Goal: Task Accomplishment & Management: Manage account settings

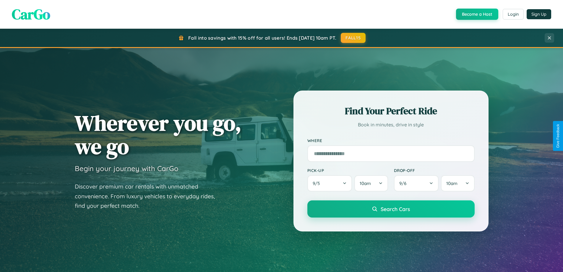
scroll to position [255, 0]
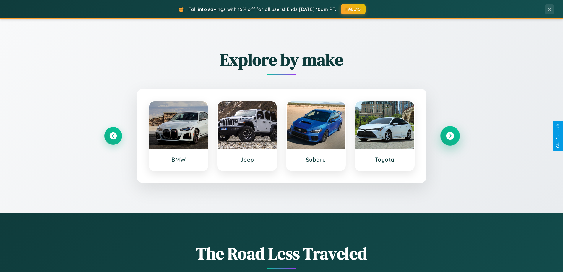
click at [450, 136] on icon at bounding box center [450, 136] width 8 height 8
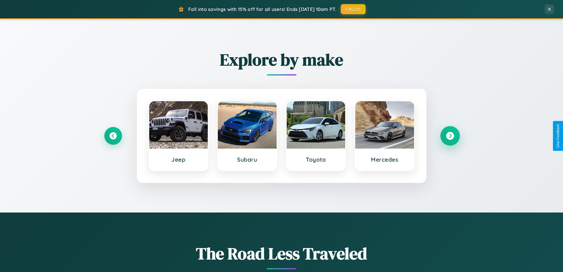
click at [450, 136] on icon at bounding box center [450, 136] width 8 height 8
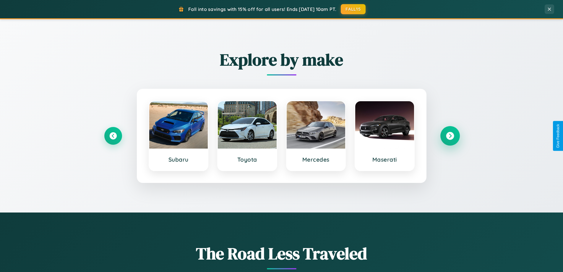
click at [450, 136] on icon at bounding box center [450, 136] width 8 height 8
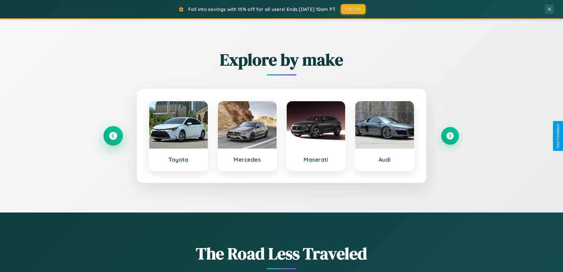
click at [113, 136] on icon at bounding box center [113, 136] width 8 height 8
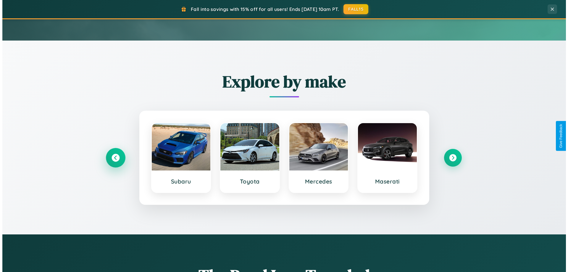
scroll to position [0, 0]
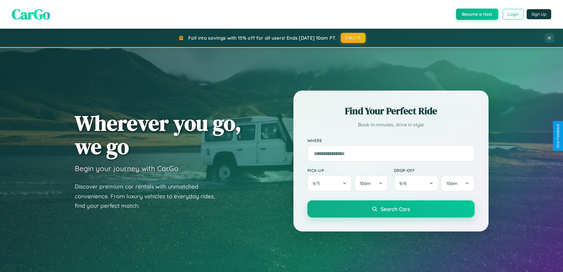
click at [513, 14] on button "Login" at bounding box center [513, 14] width 21 height 11
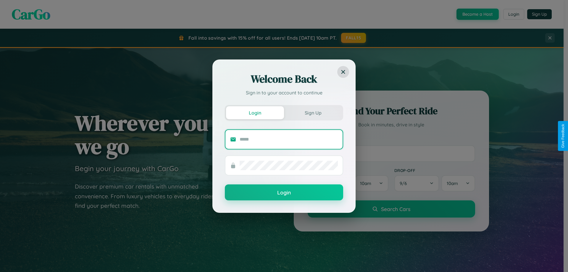
click at [289, 139] on input "text" at bounding box center [288, 139] width 98 height 9
type input "**********"
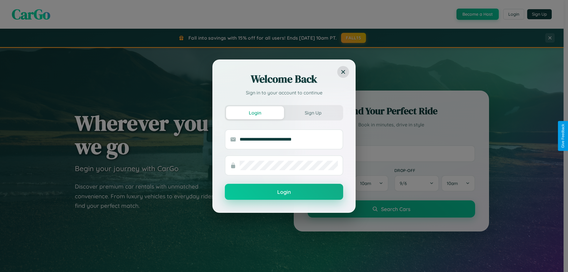
click at [284, 192] on button "Login" at bounding box center [284, 192] width 118 height 16
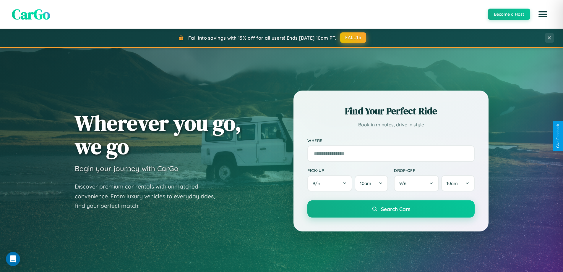
click at [354, 38] on button "FALL15" at bounding box center [353, 37] width 26 height 11
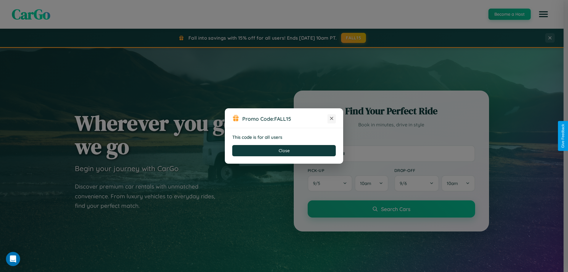
click at [331, 119] on icon at bounding box center [331, 118] width 6 height 6
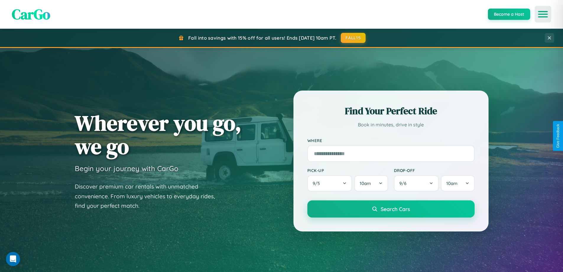
click at [543, 14] on icon "Open menu" at bounding box center [543, 14] width 9 height 5
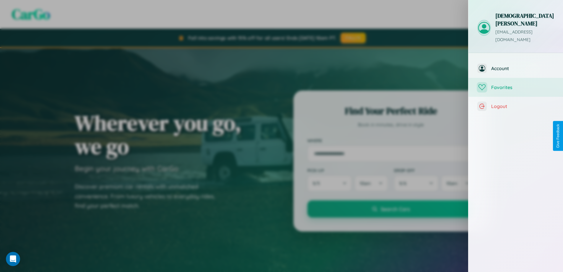
click at [516, 84] on span "Favorites" at bounding box center [522, 87] width 63 height 6
